Goal: Browse casually

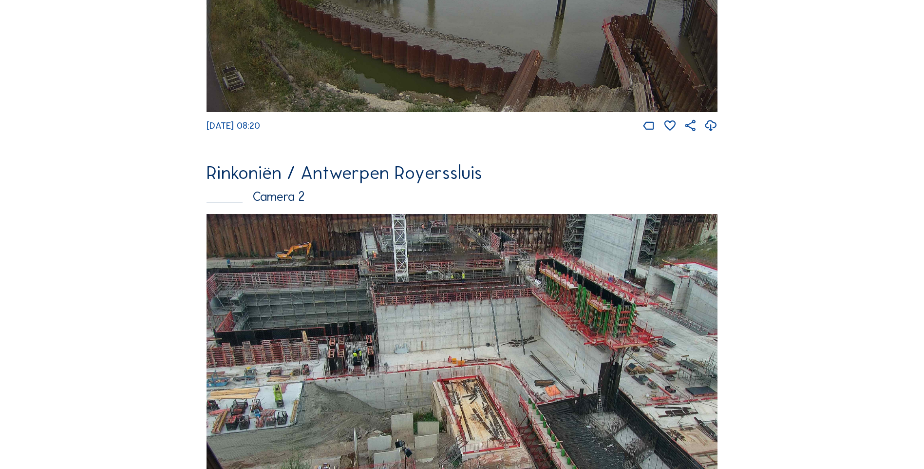
scroll to position [315, 0]
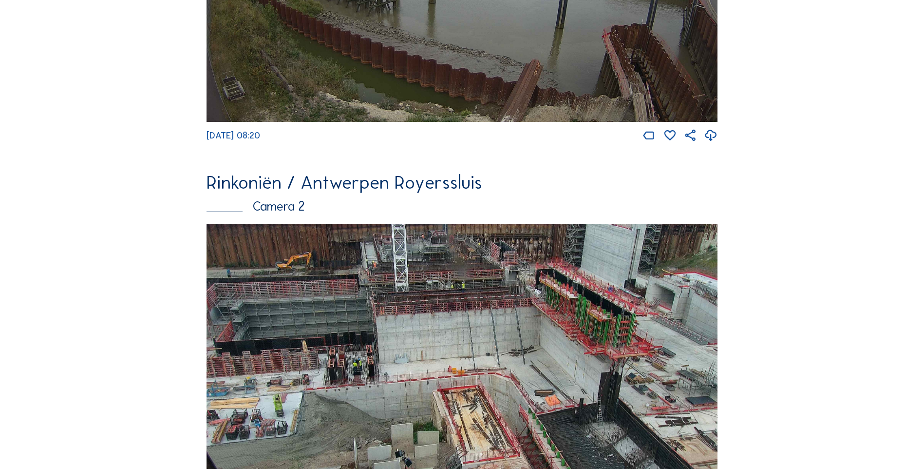
click at [316, 293] on img at bounding box center [462, 374] width 511 height 300
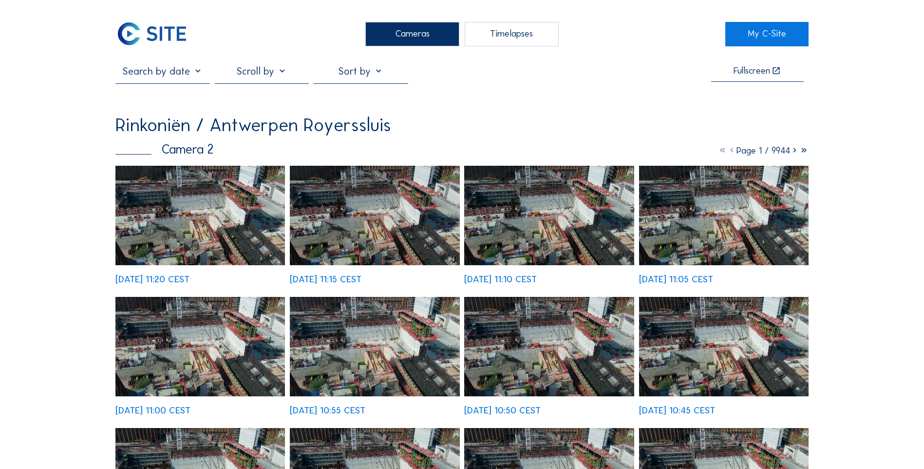
click at [224, 243] on img at bounding box center [200, 215] width 170 height 99
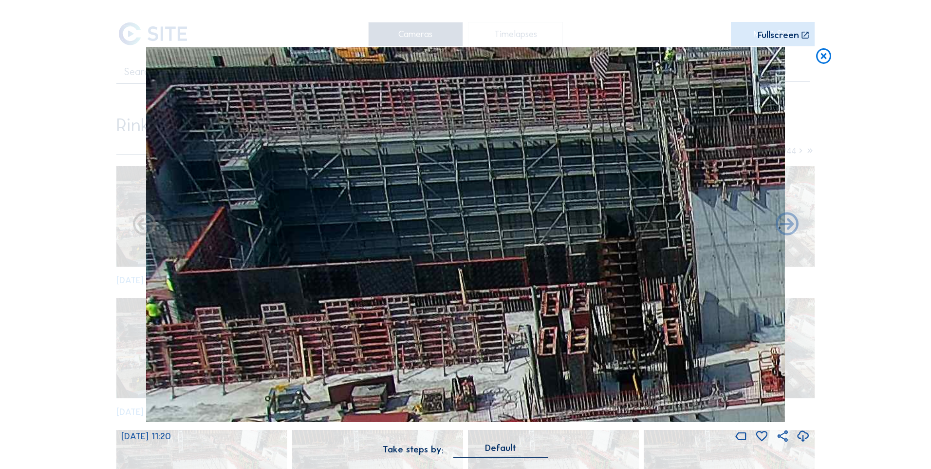
drag, startPoint x: 210, startPoint y: 200, endPoint x: 562, endPoint y: 396, distance: 402.4
click at [562, 293] on img at bounding box center [465, 234] width 639 height 375
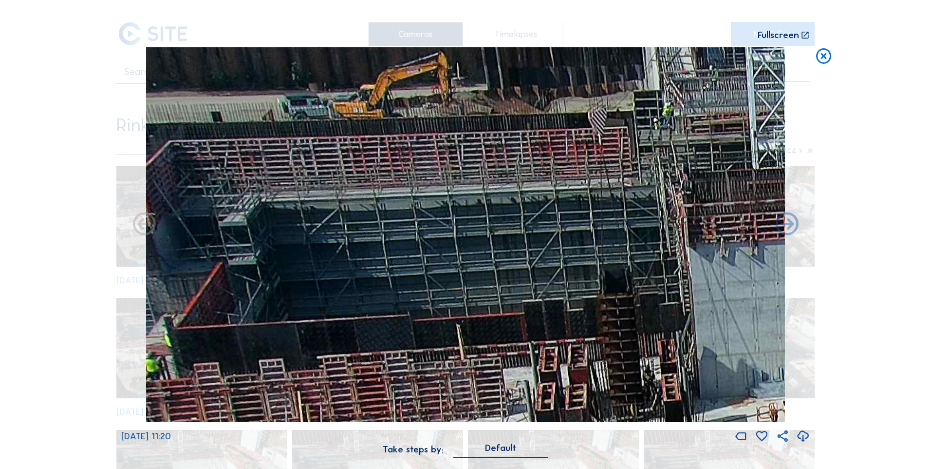
drag, startPoint x: 452, startPoint y: 210, endPoint x: 462, endPoint y: 324, distance: 114.4
click at [462, 293] on img at bounding box center [465, 234] width 639 height 375
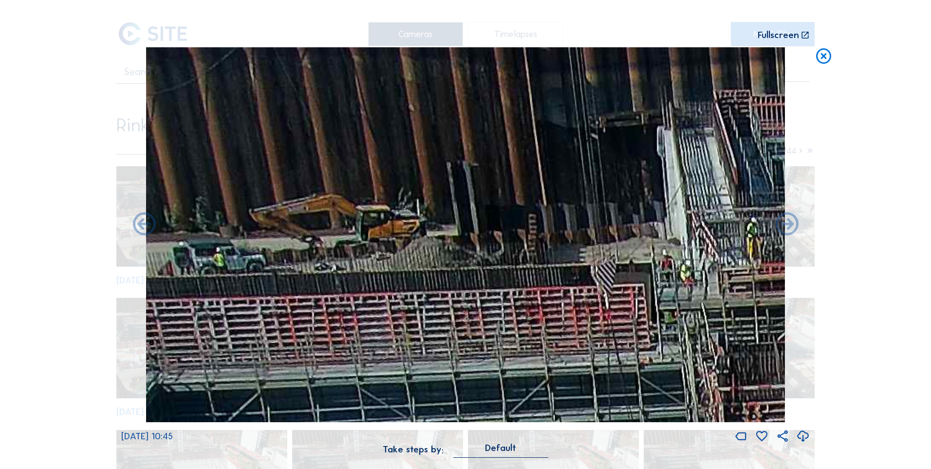
drag, startPoint x: 493, startPoint y: 203, endPoint x: 385, endPoint y: 283, distance: 134.7
click at [385, 283] on img at bounding box center [465, 234] width 639 height 375
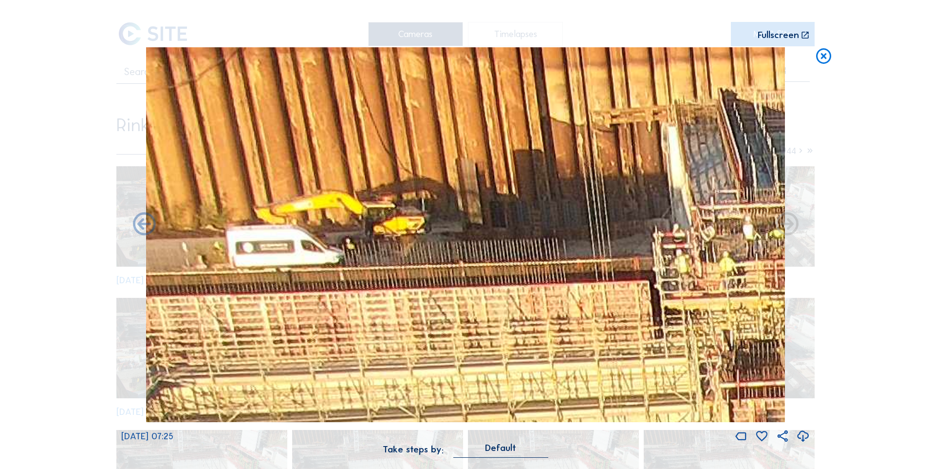
drag, startPoint x: 506, startPoint y: 248, endPoint x: 461, endPoint y: 260, distance: 46.3
click at [461, 260] on img at bounding box center [465, 234] width 639 height 375
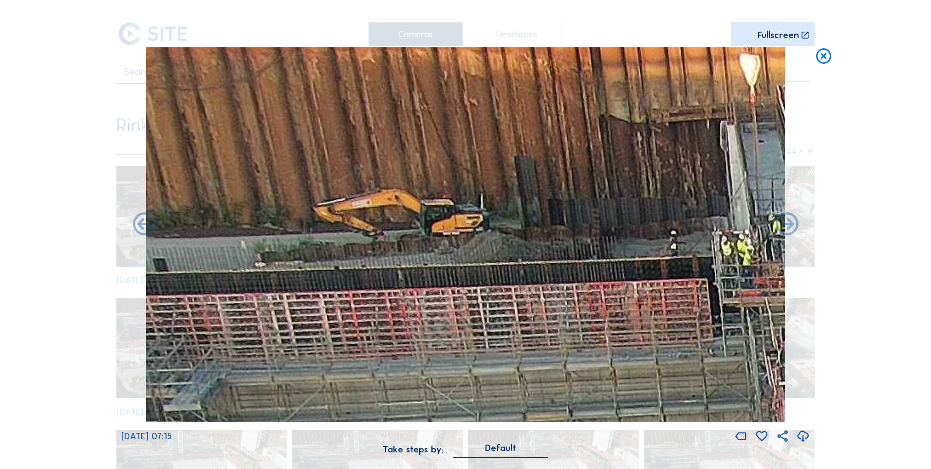
drag, startPoint x: 472, startPoint y: 281, endPoint x: 507, endPoint y: 281, distance: 35.6
click at [507, 281] on img at bounding box center [465, 234] width 639 height 375
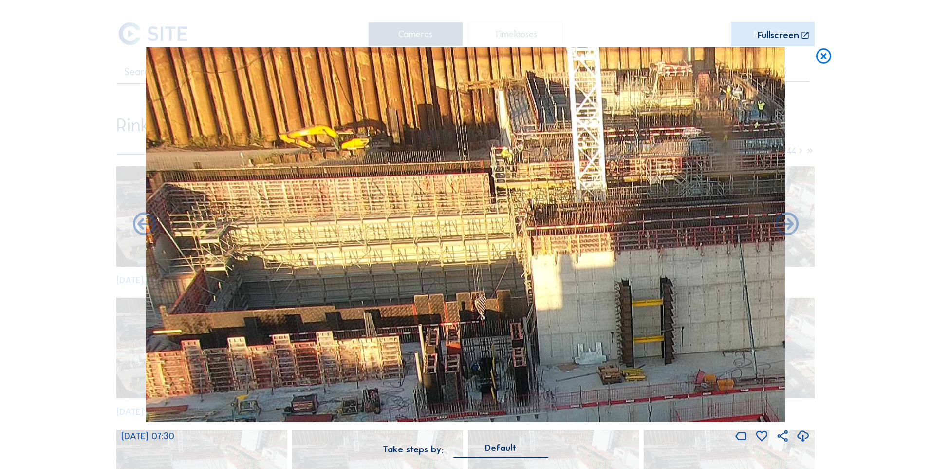
drag, startPoint x: 608, startPoint y: 308, endPoint x: 647, endPoint y: 319, distance: 40.9
click at [612, 293] on img at bounding box center [465, 234] width 639 height 375
